Goal: Information Seeking & Learning: Learn about a topic

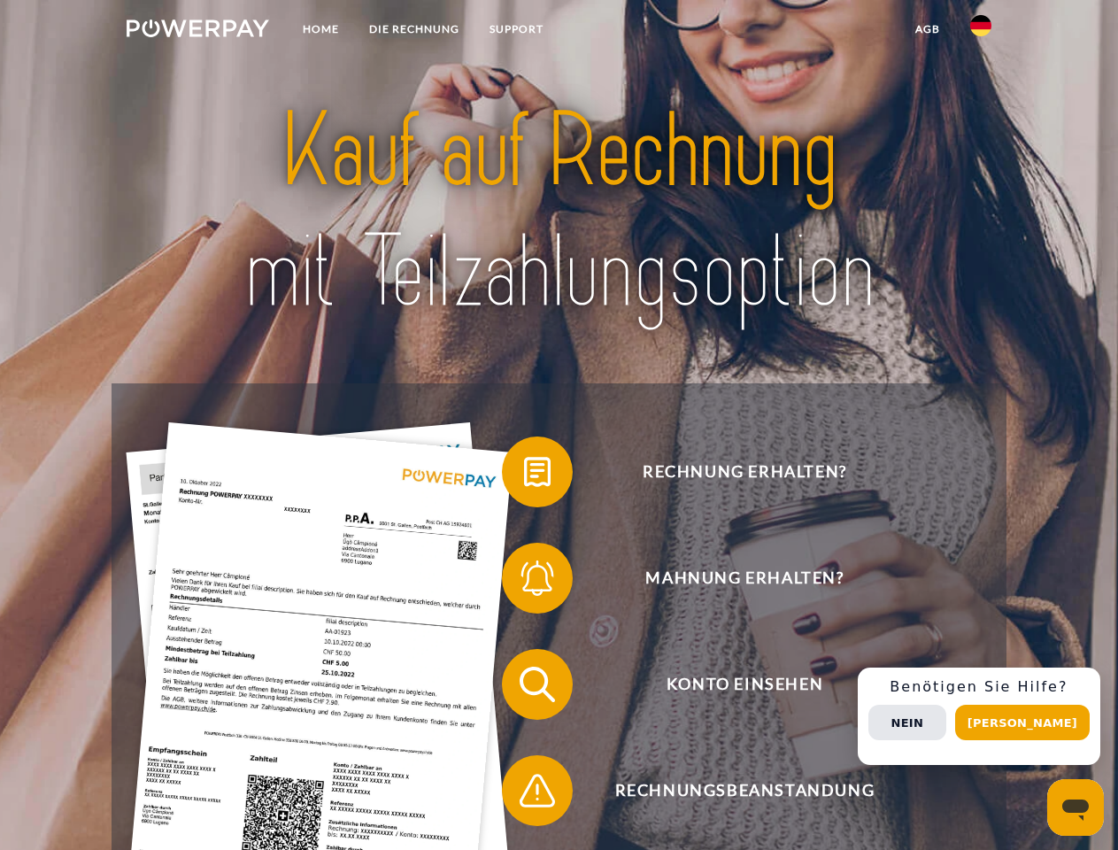
click at [197, 31] on img at bounding box center [198, 28] width 143 height 18
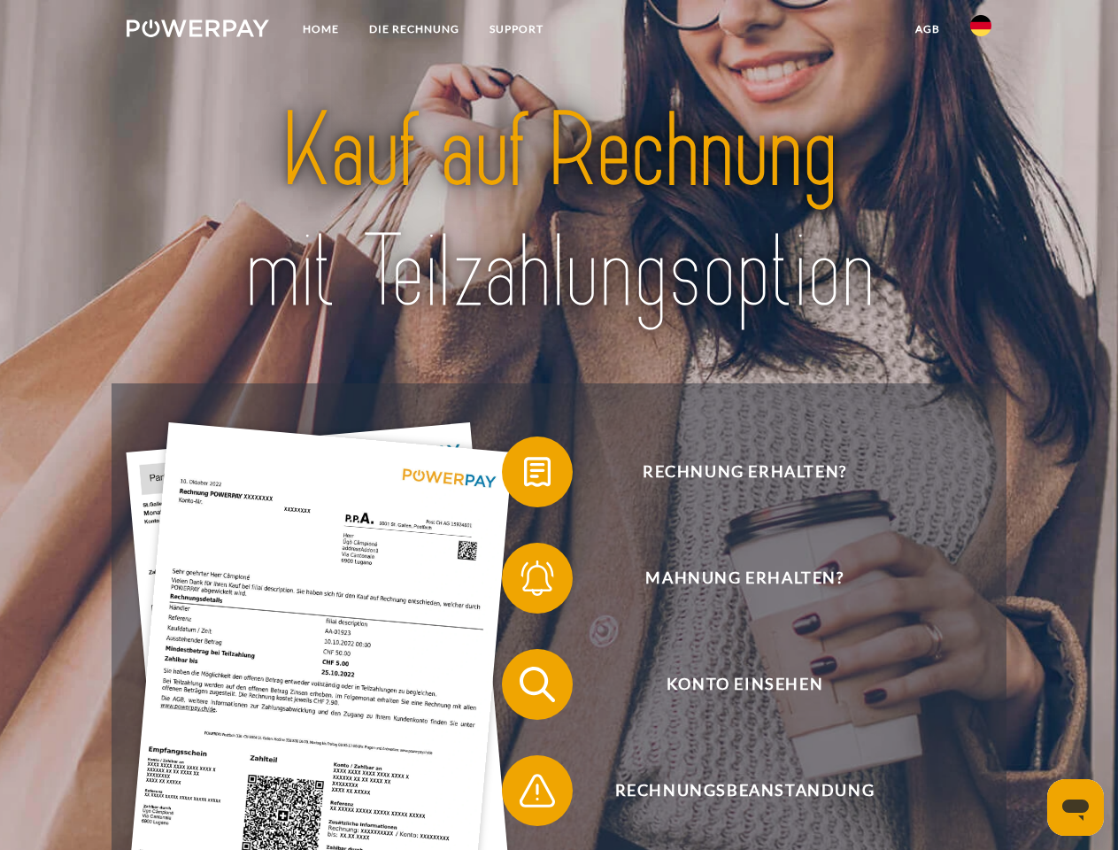
click at [981, 31] on img at bounding box center [981, 25] width 21 height 21
click at [927, 29] on link "agb" at bounding box center [928, 29] width 55 height 32
click at [524, 476] on span at bounding box center [511, 472] width 89 height 89
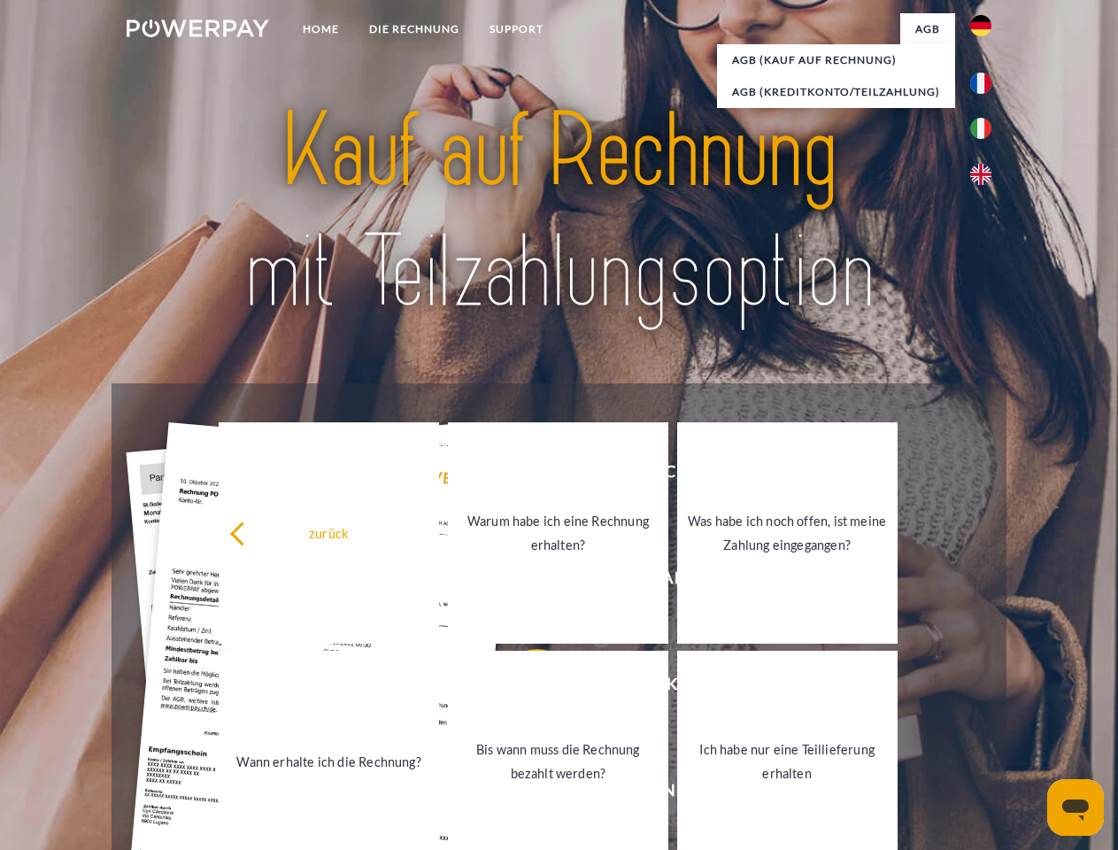
click at [524, 688] on link "Bis wann muss die Rechnung bezahlt werden?" at bounding box center [558, 761] width 220 height 221
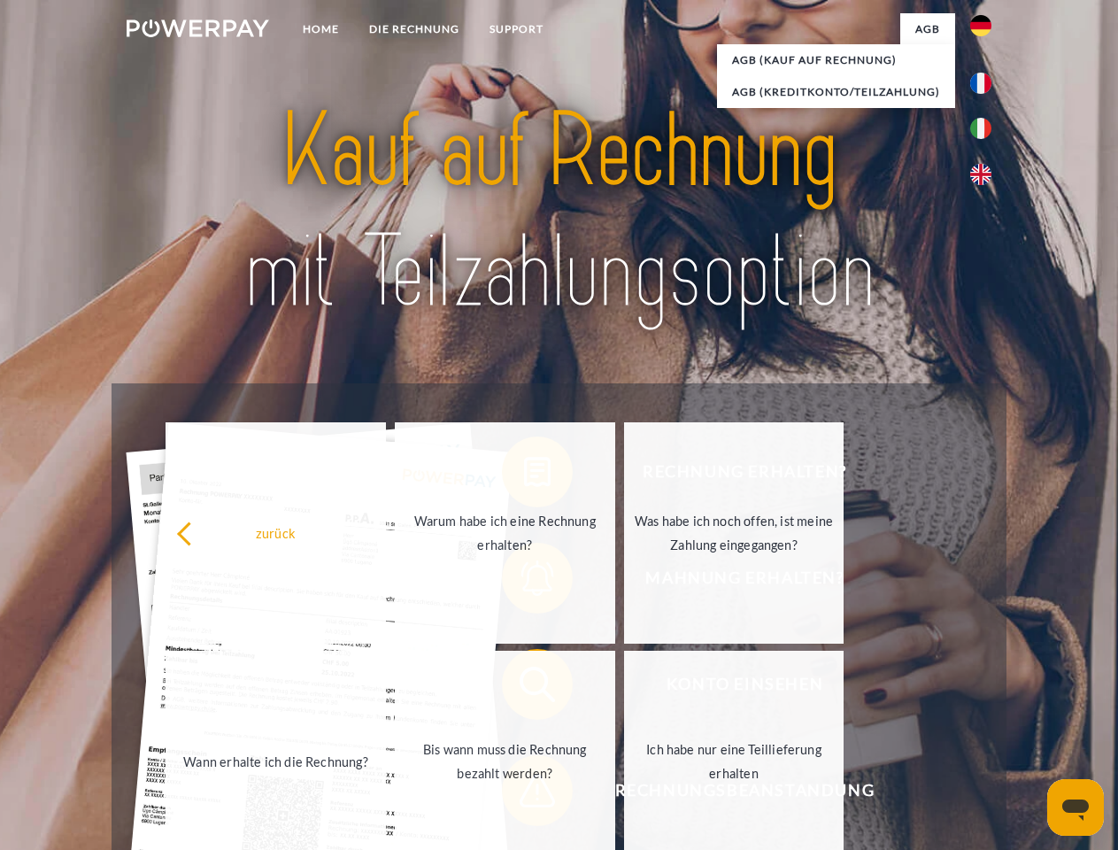
click at [524, 794] on span at bounding box center [511, 790] width 89 height 89
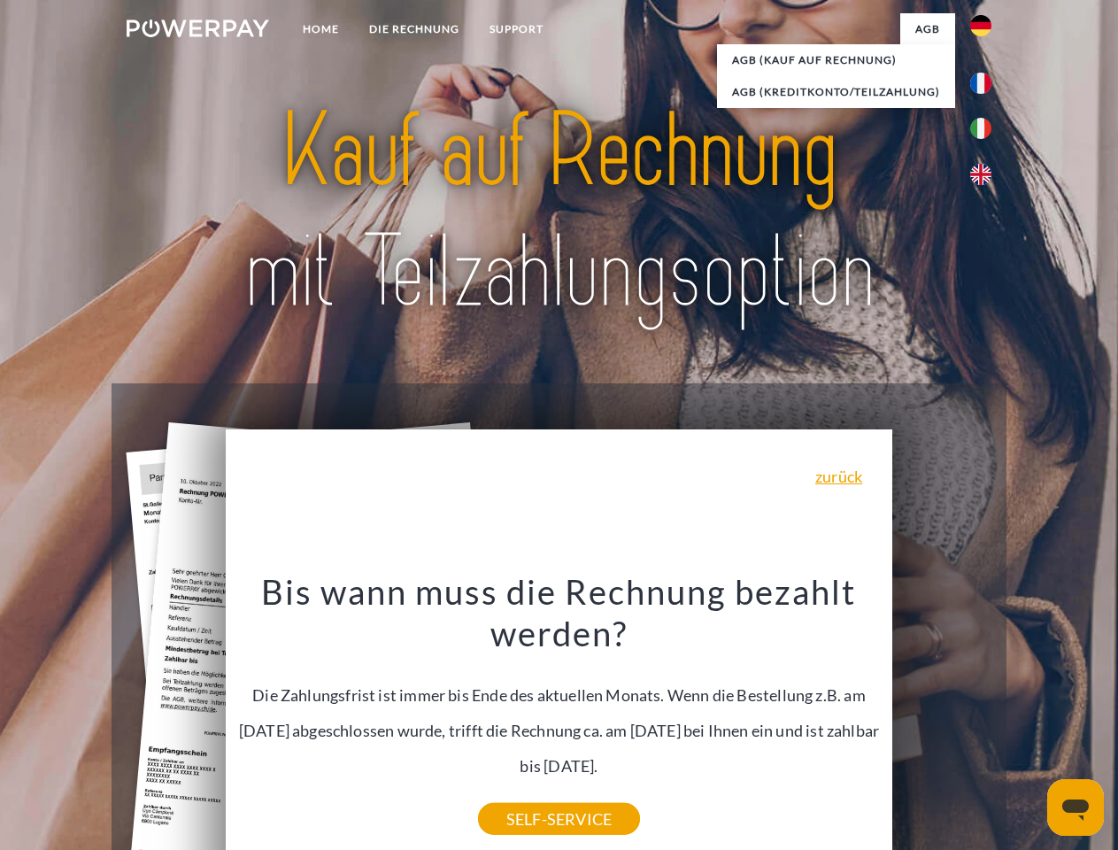
click at [986, 716] on div "Rechnung erhalten? Mahnung erhalten? Konto einsehen" at bounding box center [559, 737] width 894 height 708
click at [942, 720] on span "Konto einsehen" at bounding box center [745, 684] width 434 height 71
click at [1029, 723] on header "Home DIE RECHNUNG SUPPORT" at bounding box center [559, 611] width 1118 height 1223
